Goal: Book appointment/travel/reservation

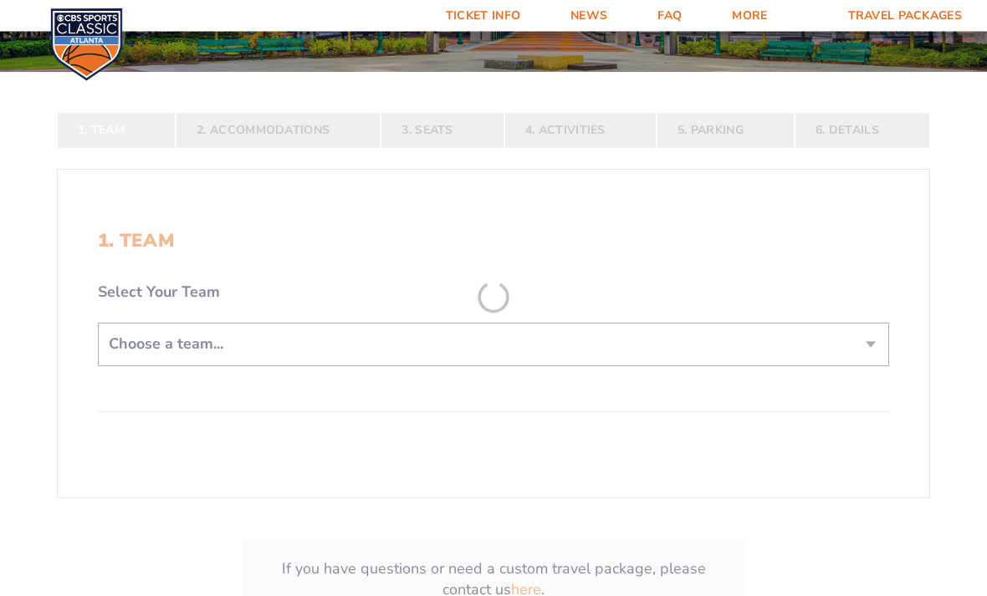
scroll to position [287, 0]
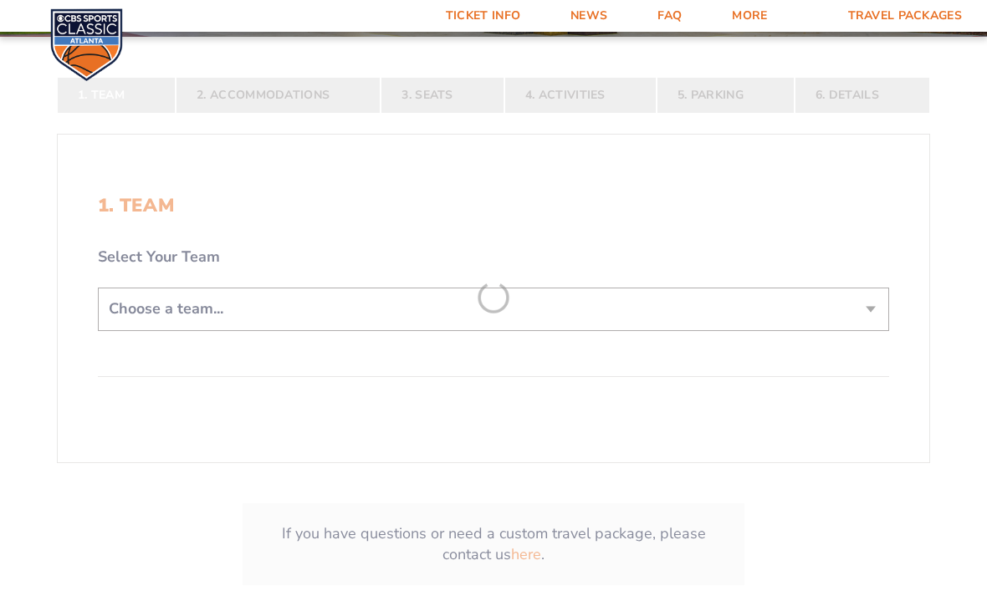
click at [830, 339] on form "[US_STATE] [US_STATE] Travel Package [US_STATE][GEOGRAPHIC_DATA] [US_STATE] Sta…" at bounding box center [493, 189] width 987 height 953
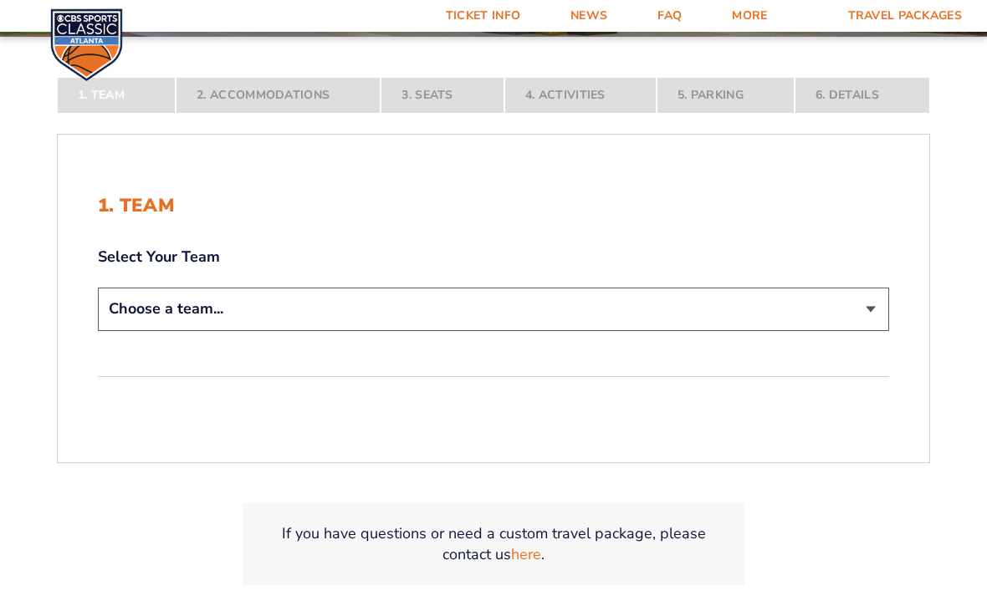
click at [835, 330] on select "Choose a team... [US_STATE] Wildcats [US_STATE] State Buckeyes [US_STATE] Tar H…" at bounding box center [493, 309] width 791 height 43
select select "12956"
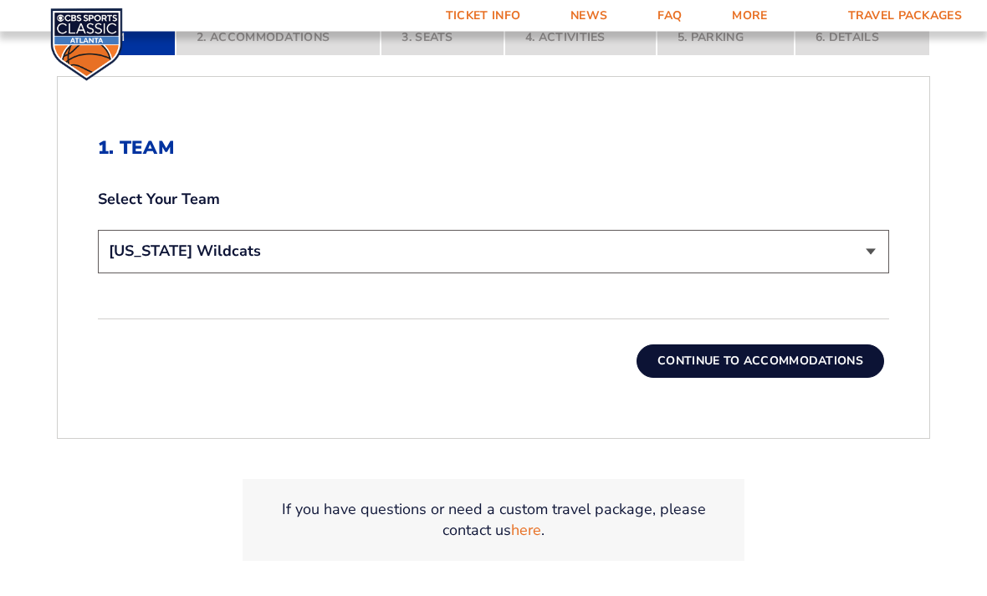
click at [824, 379] on button "Continue To Accommodations" at bounding box center [760, 361] width 248 height 33
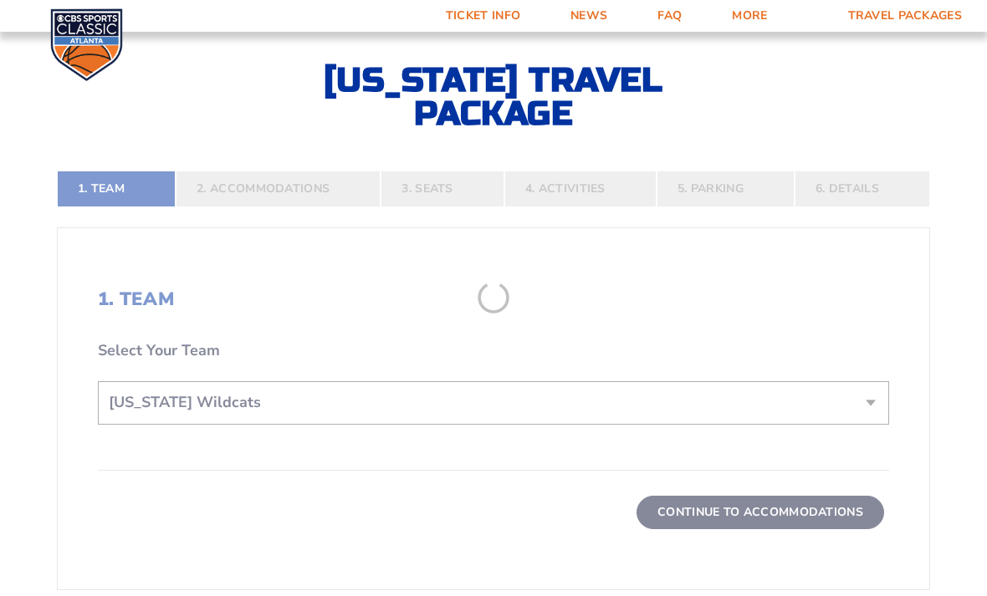
scroll to position [307, 0]
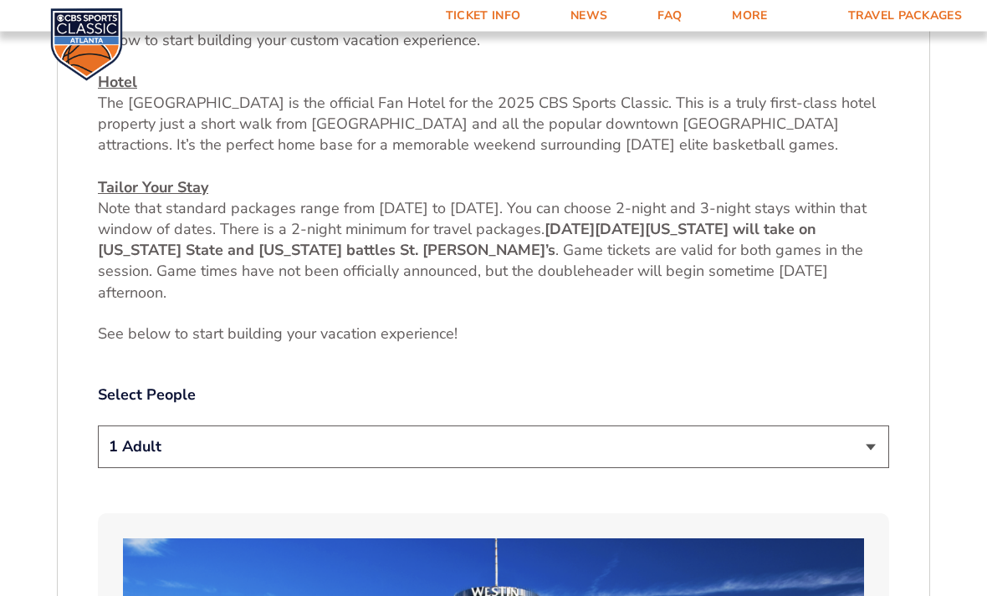
scroll to position [672, 0]
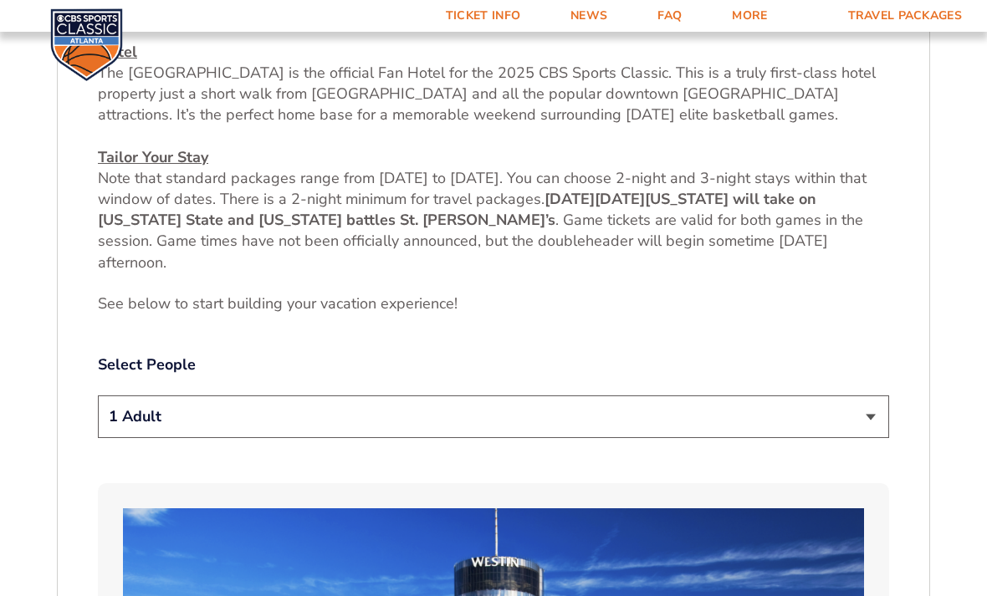
click at [869, 438] on select "1 Adult 2 Adults 3 Adults 4 Adults 2 Adults + 1 Child 2 Adults + 2 Children 2 A…" at bounding box center [493, 417] width 791 height 43
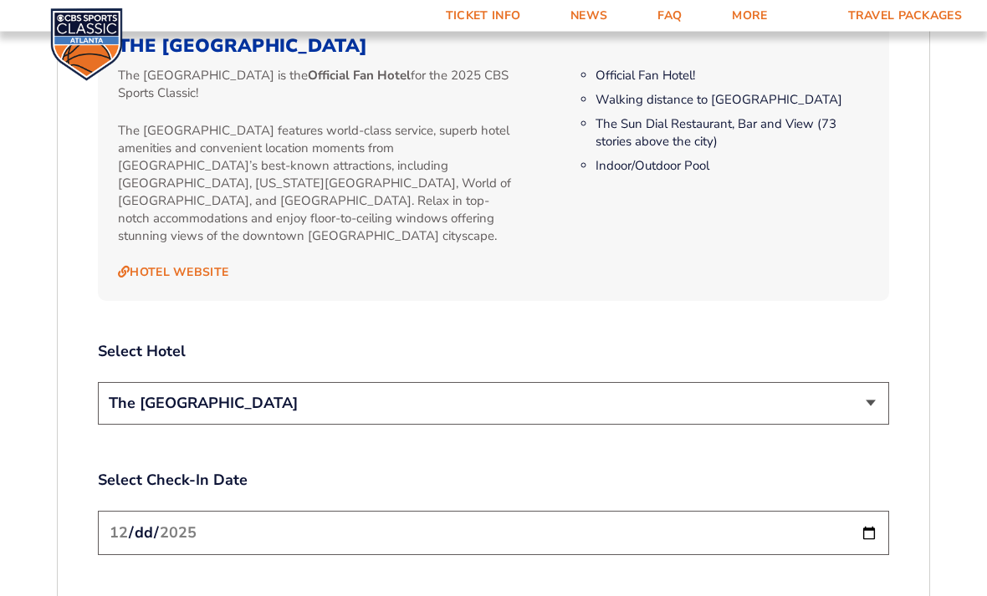
scroll to position [1852, 0]
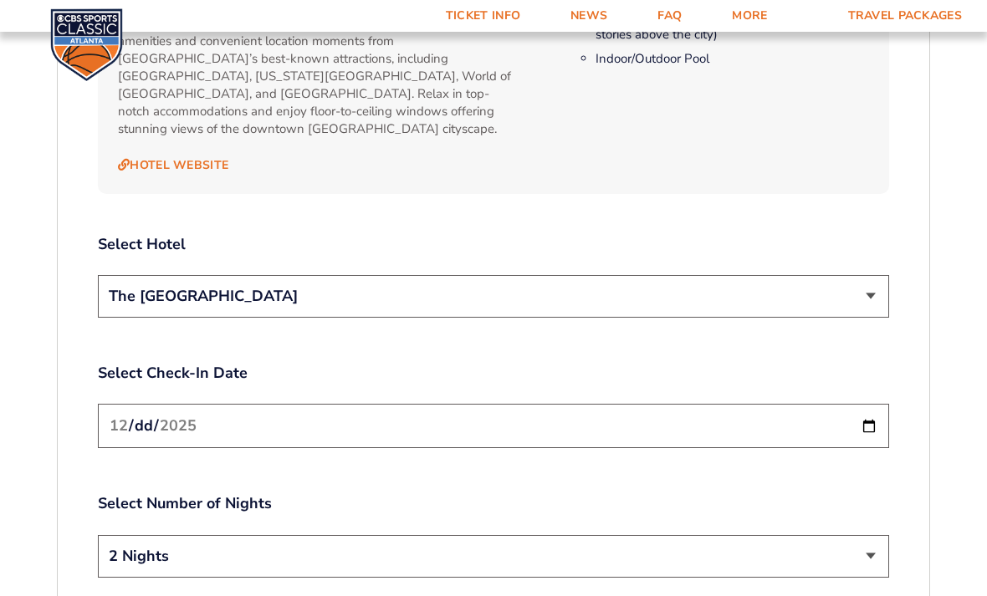
click at [856, 301] on select "The [GEOGRAPHIC_DATA]" at bounding box center [493, 296] width 791 height 43
click at [834, 424] on input "[DATE]" at bounding box center [493, 426] width 791 height 44
type input "[DATE]"
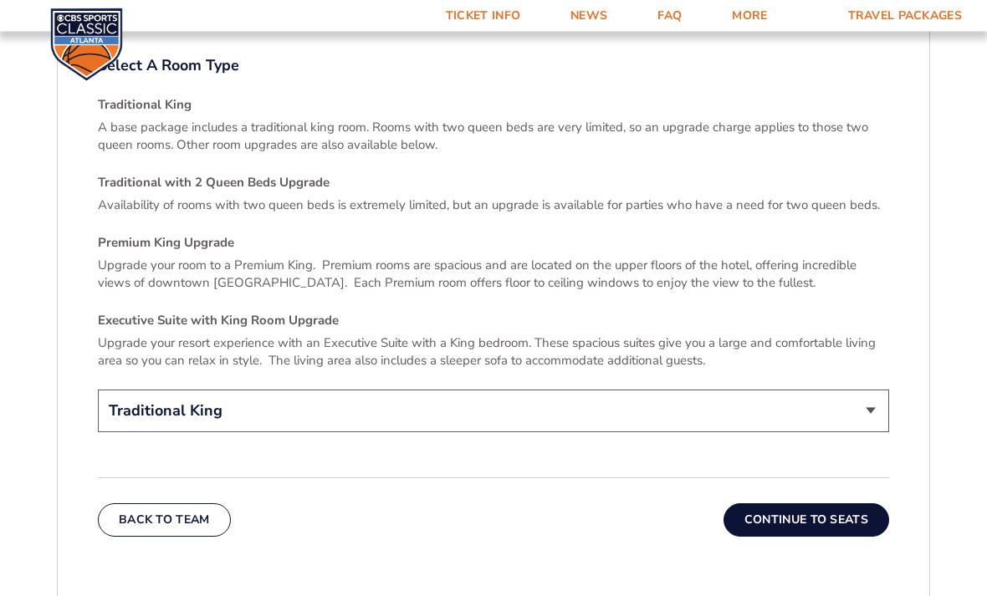
click at [857, 412] on select "Traditional King Traditional with 2 Queen Beds Upgrade (+$45 per night) Premium…" at bounding box center [493, 412] width 791 height 43
click at [821, 519] on button "Continue To Seats" at bounding box center [806, 519] width 166 height 33
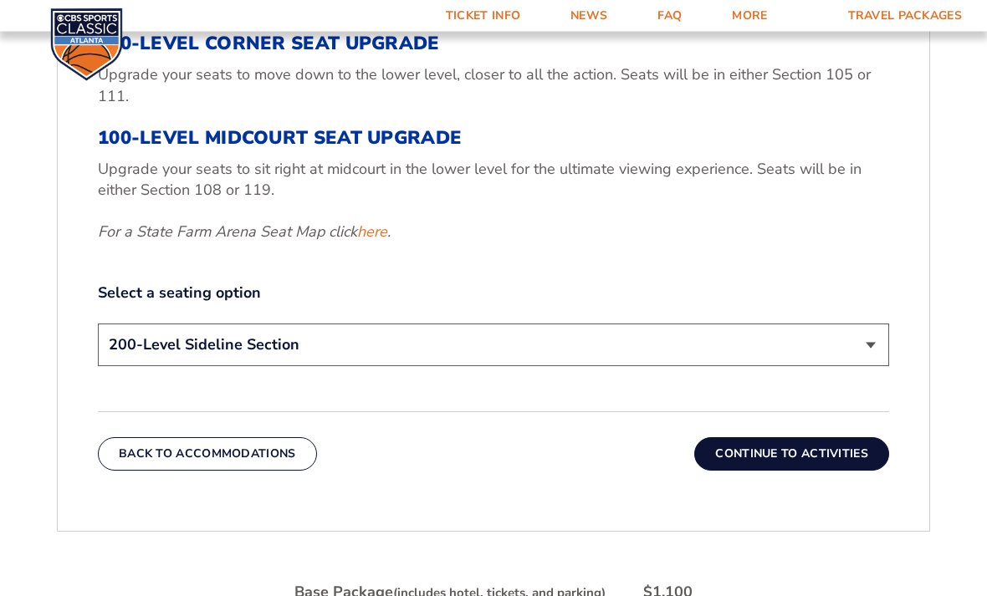
scroll to position [743, 0]
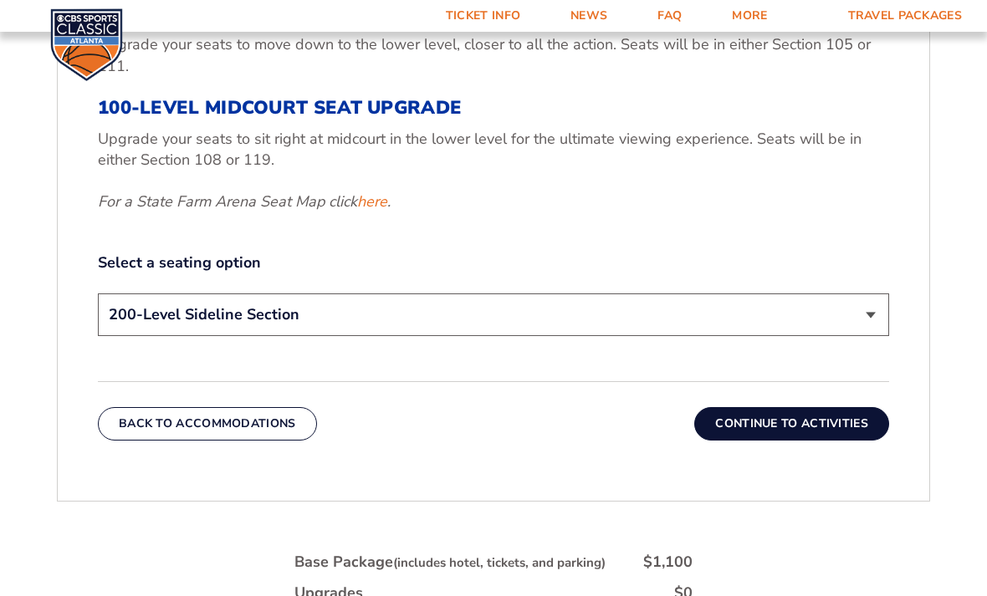
click at [855, 336] on select "200-Level Sideline Section 100-Level Corner Seat Upgrade (+$120 per person) 100…" at bounding box center [493, 315] width 791 height 43
select select "100-Level Corner Seat Upgrade"
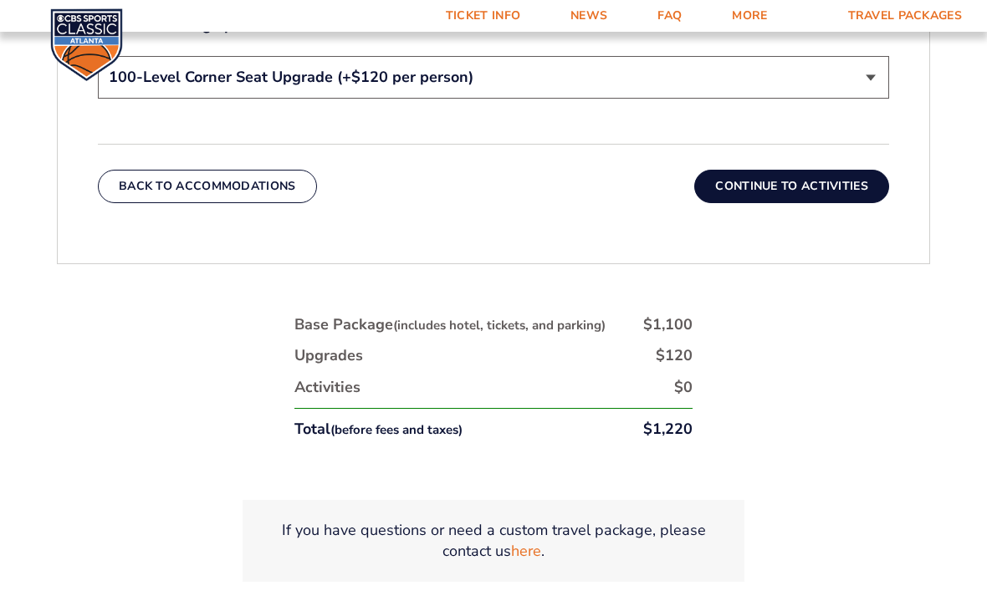
scroll to position [987, 0]
